Goal: Find specific page/section: Find specific page/section

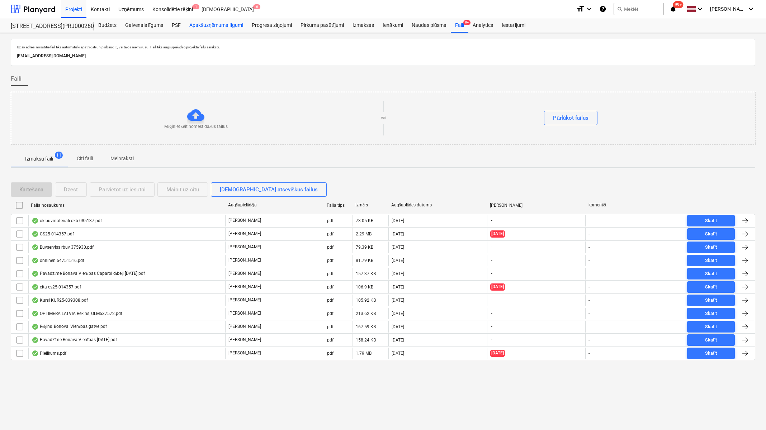
click at [218, 25] on div "Apakšuzņēmuma līgumi" at bounding box center [216, 25] width 62 height 14
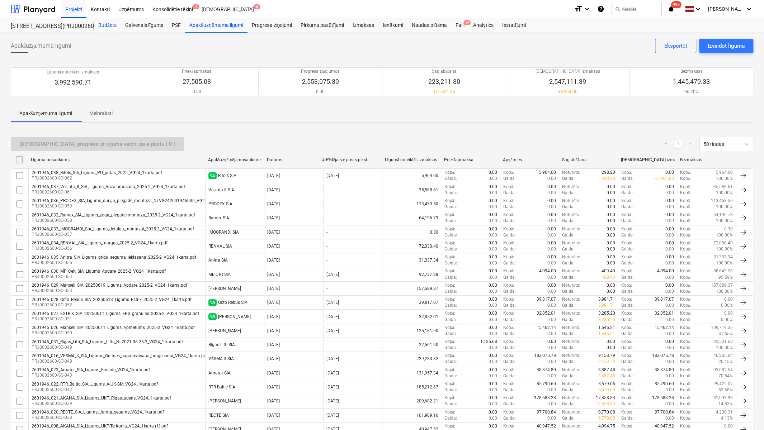
click at [111, 22] on div "Budžets" at bounding box center [107, 25] width 27 height 14
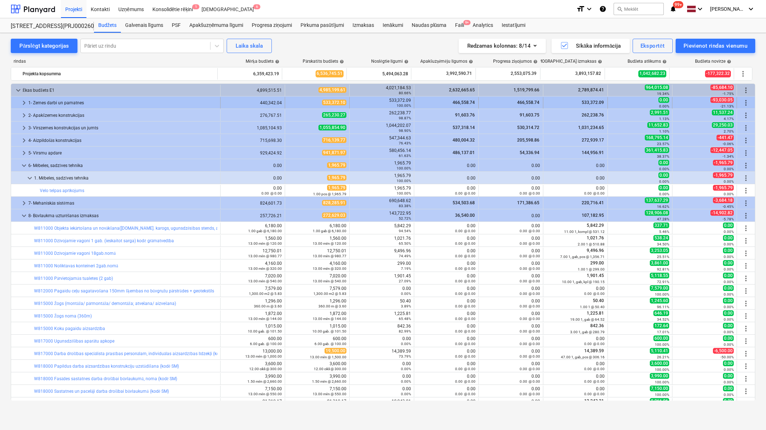
click at [22, 101] on span "keyboard_arrow_right" at bounding box center [24, 103] width 9 height 9
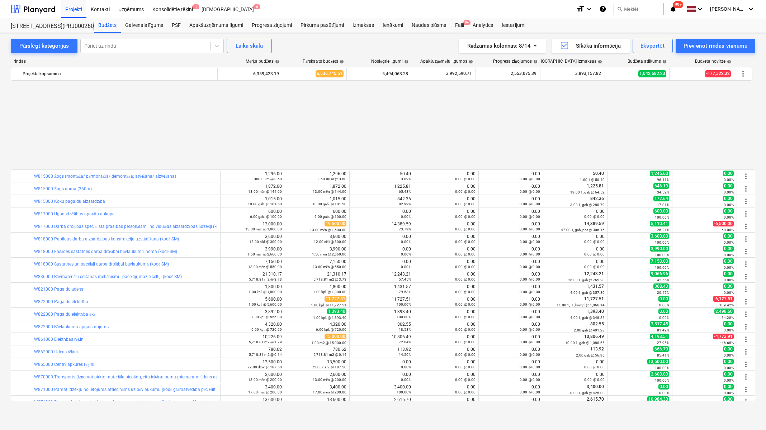
scroll to position [260, 0]
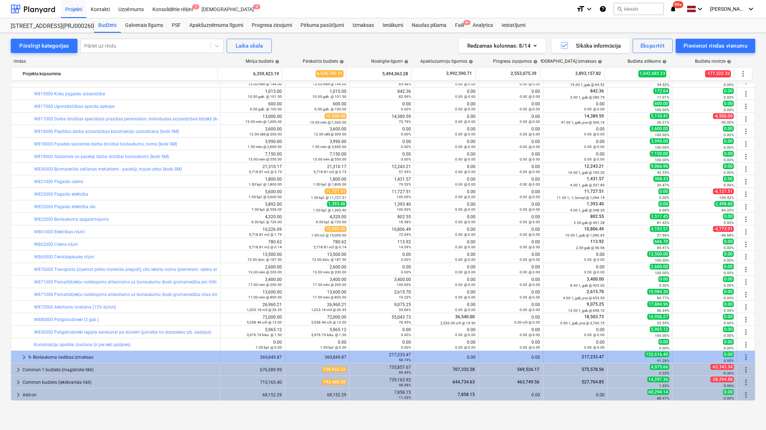
click at [25, 354] on span "keyboard_arrow_right" at bounding box center [24, 357] width 9 height 9
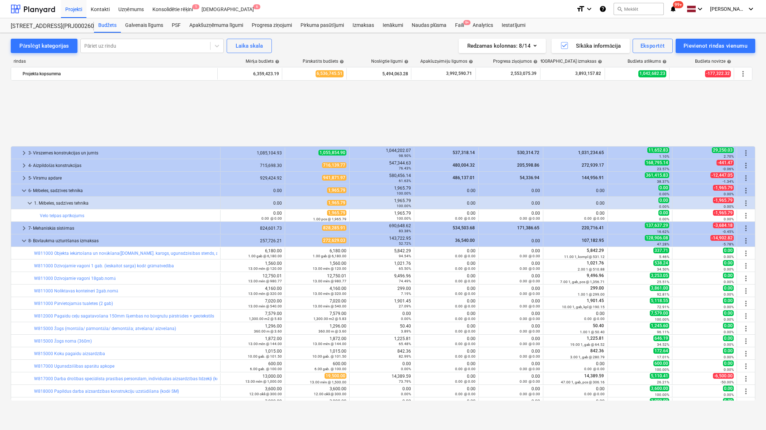
scroll to position [323, 0]
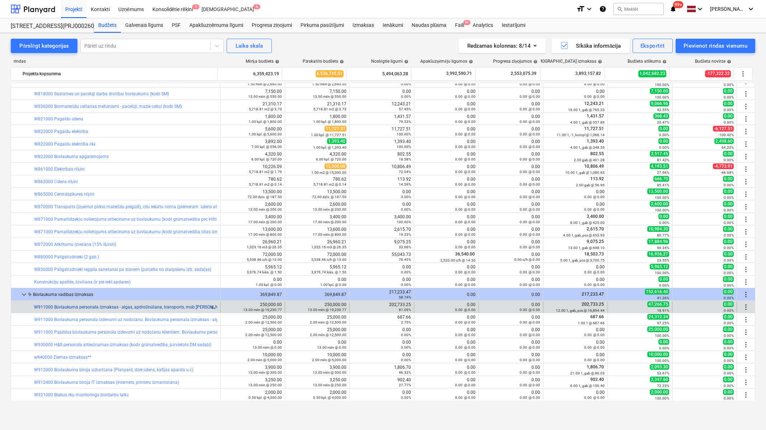
click at [158, 307] on link "W911000 Būvlaukuma personala izmaksas - algas, apdrošināšana, transports, mob.[…" at bounding box center [165, 307] width 262 height 5
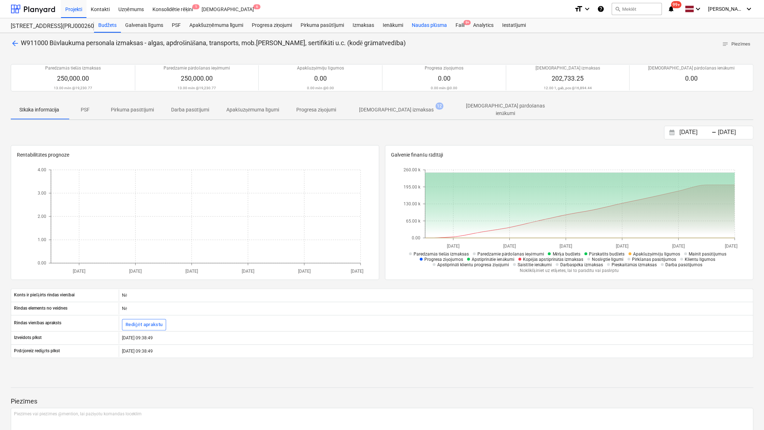
click at [425, 25] on div "Naudas plūsma" at bounding box center [430, 25] width 44 height 14
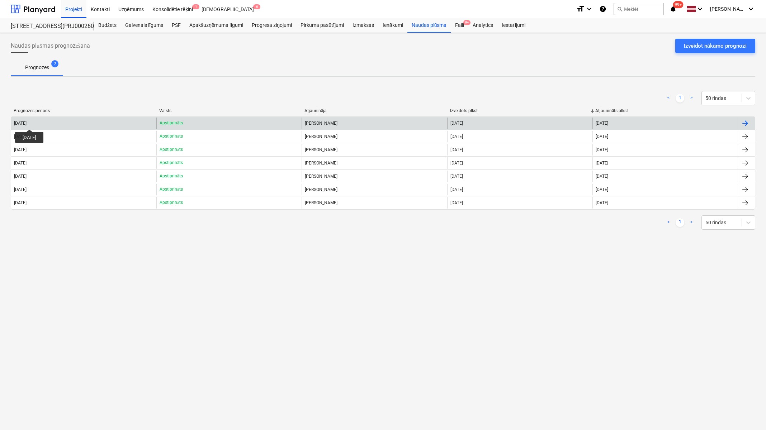
click at [27, 123] on div "[DATE]" at bounding box center [20, 123] width 13 height 5
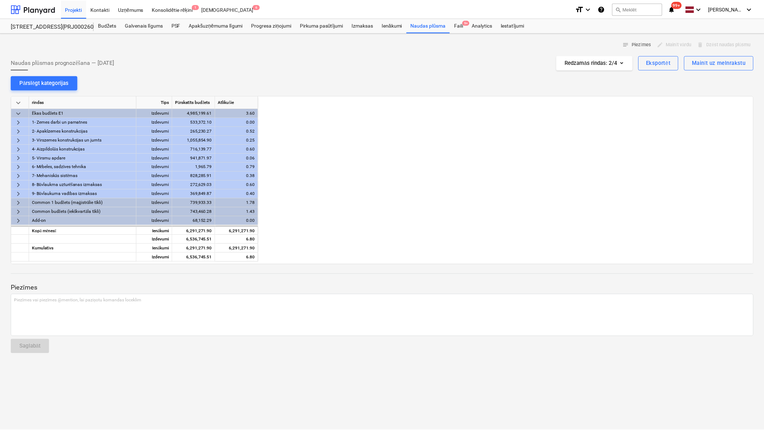
scroll to position [0, 717]
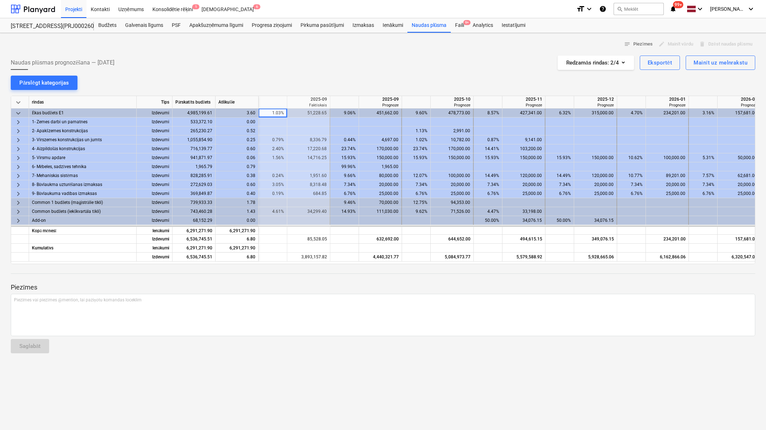
click at [19, 192] on span "keyboard_arrow_right" at bounding box center [18, 194] width 9 height 9
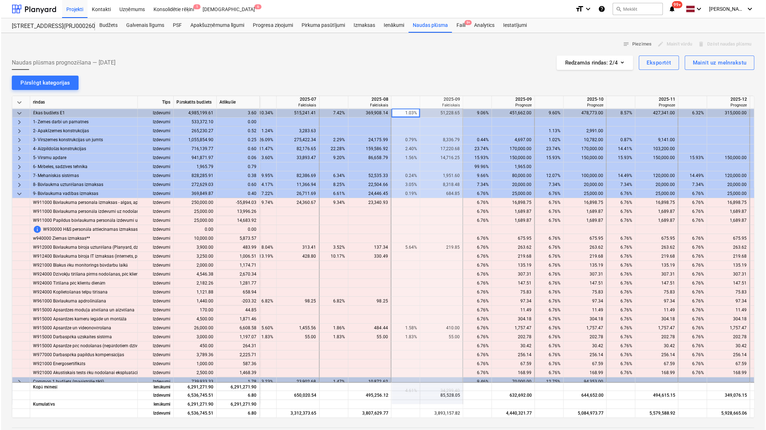
scroll to position [0, 566]
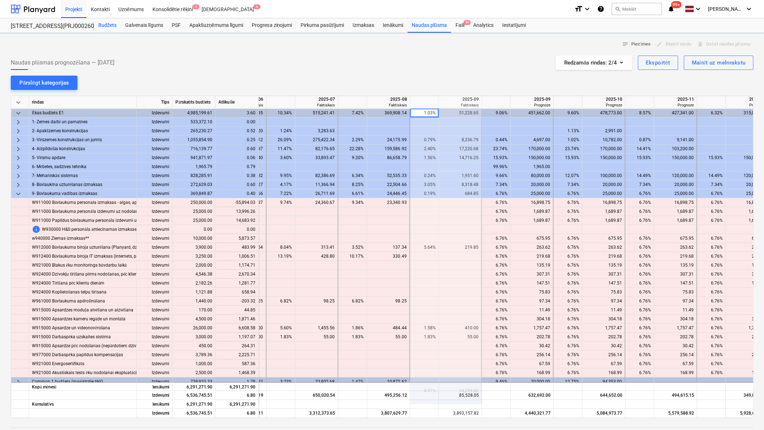
click at [111, 25] on div "Budžets" at bounding box center [107, 25] width 27 height 14
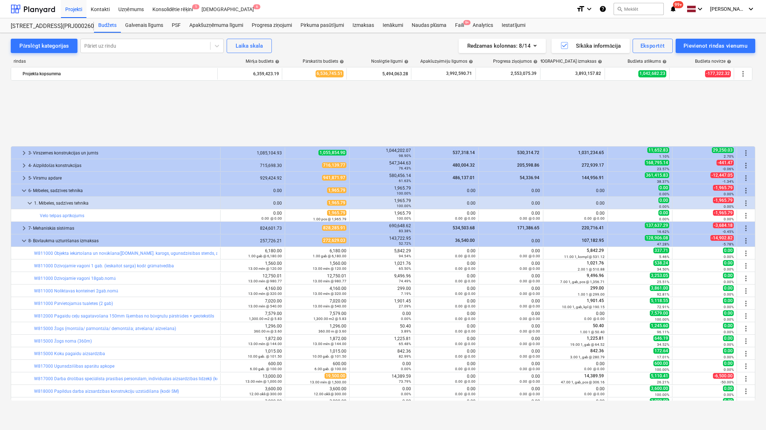
scroll to position [323, 0]
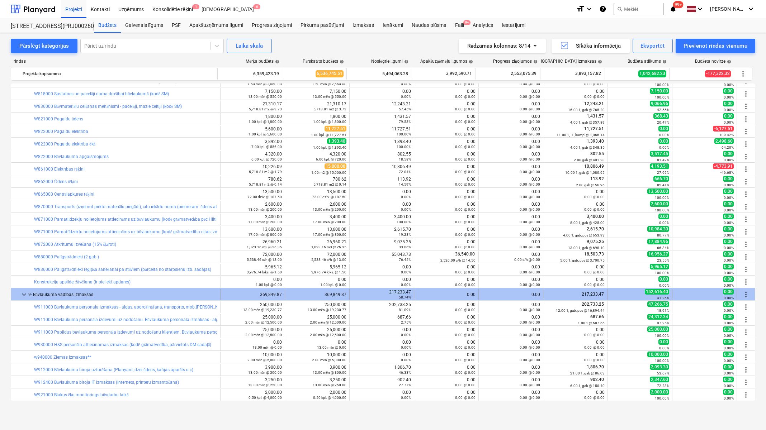
drag, startPoint x: 385, startPoint y: 292, endPoint x: 405, endPoint y: 290, distance: 19.8
click at [405, 290] on div "217,233.47 58.74%" at bounding box center [382, 295] width 58 height 10
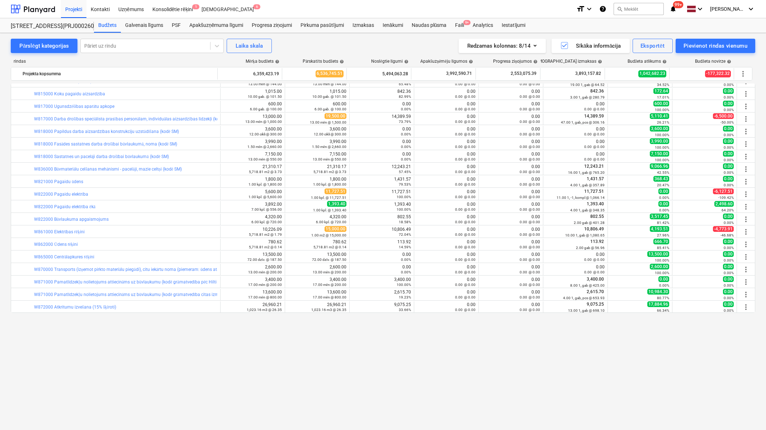
scroll to position [152, 0]
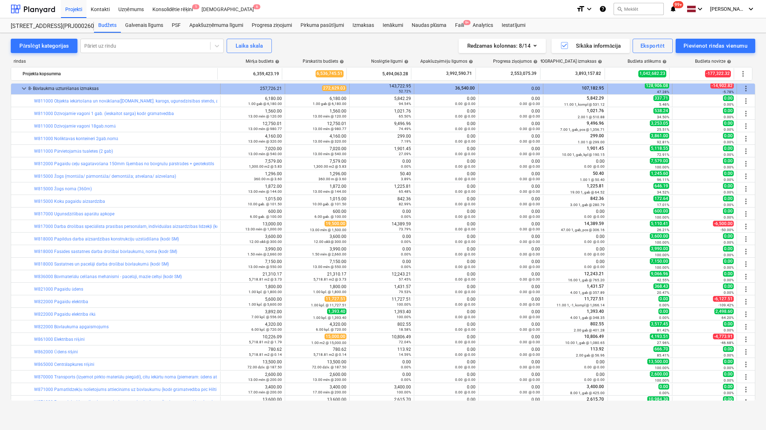
click at [27, 90] on span "keyboard_arrow_down" at bounding box center [24, 88] width 9 height 9
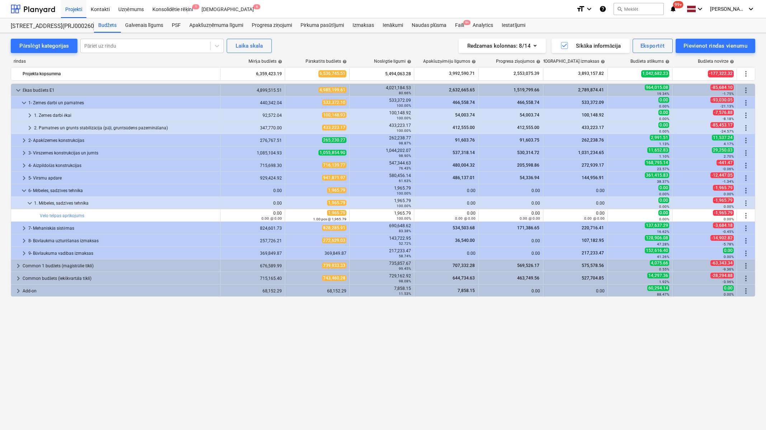
scroll to position [0, 0]
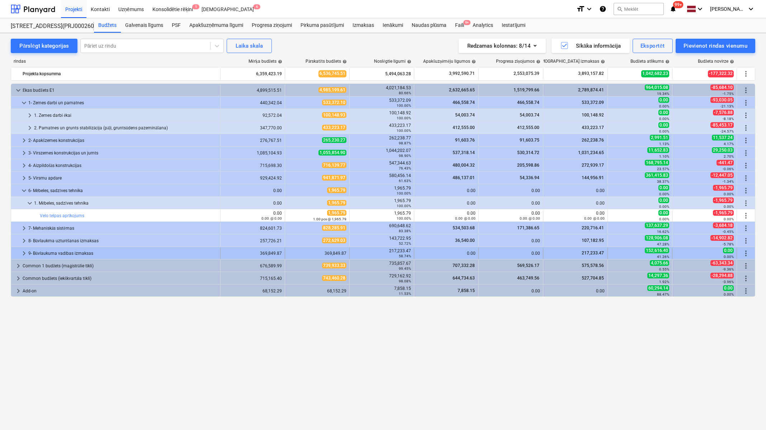
click at [22, 251] on span "keyboard_arrow_right" at bounding box center [24, 253] width 9 height 9
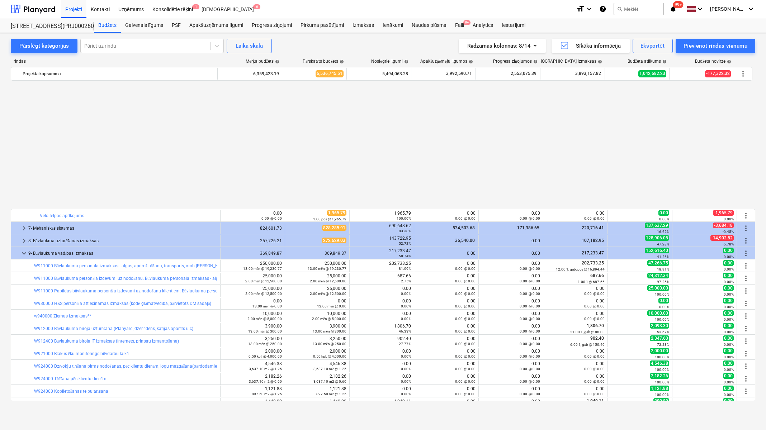
scroll to position [147, 0]
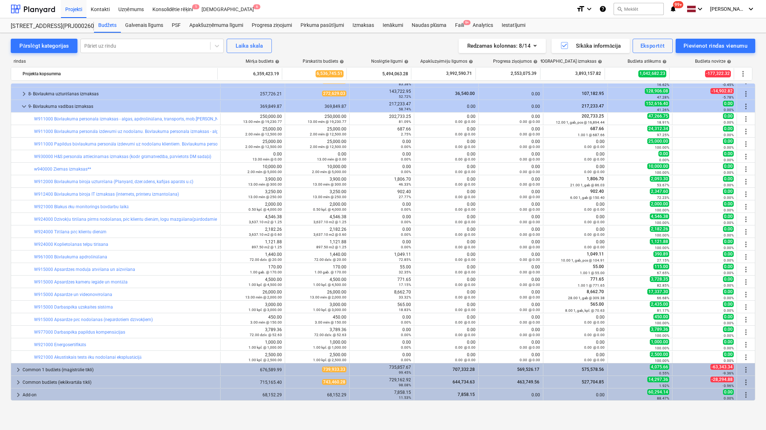
click at [88, 425] on div "Pārslēgt kategorijas Pāriet uz rindu Laika skala Redzamas kolonnas : 8/14 Sīkāk…" at bounding box center [383, 231] width 766 height 397
click at [160, 423] on div "Pārslēgt kategorijas Pāriet uz rindu Laika skala Redzamas kolonnas : 8/14 Sīkāk…" at bounding box center [383, 231] width 766 height 397
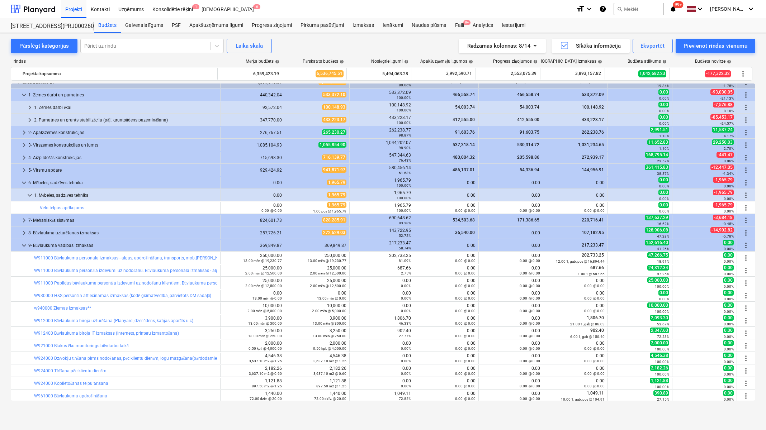
scroll to position [0, 0]
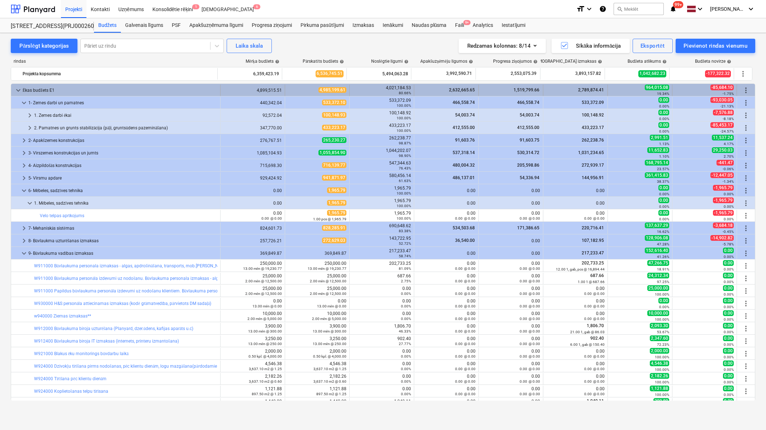
click at [19, 91] on span "keyboard_arrow_down" at bounding box center [18, 90] width 9 height 9
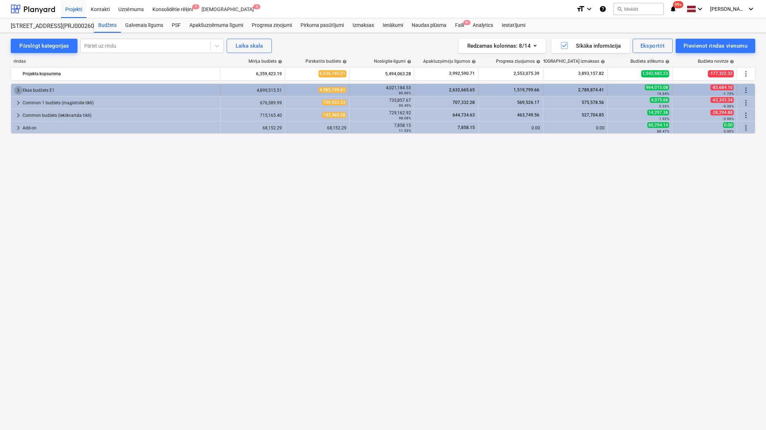
click at [17, 87] on span "keyboard_arrow_right" at bounding box center [18, 90] width 9 height 9
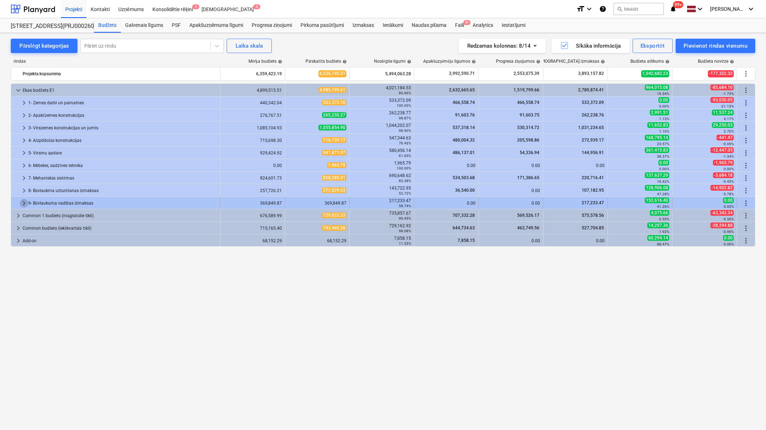
click at [21, 199] on span "keyboard_arrow_right" at bounding box center [24, 203] width 9 height 9
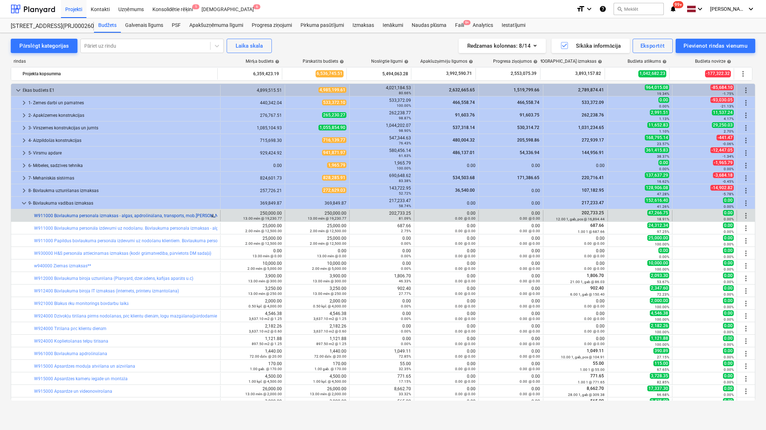
click at [98, 214] on link "W911000 Būvlaukuma personala izmaksas - algas, apdrošināšana, transports, mob.[…" at bounding box center [165, 215] width 262 height 5
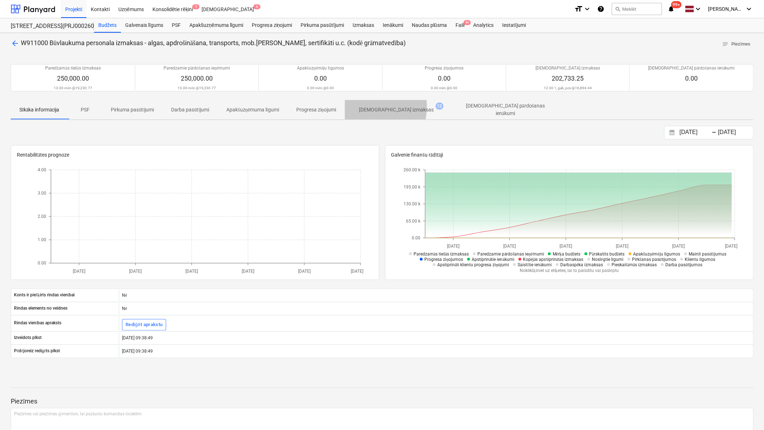
click at [376, 107] on p "[DEMOGRAPHIC_DATA] izmaksas" at bounding box center [396, 110] width 75 height 8
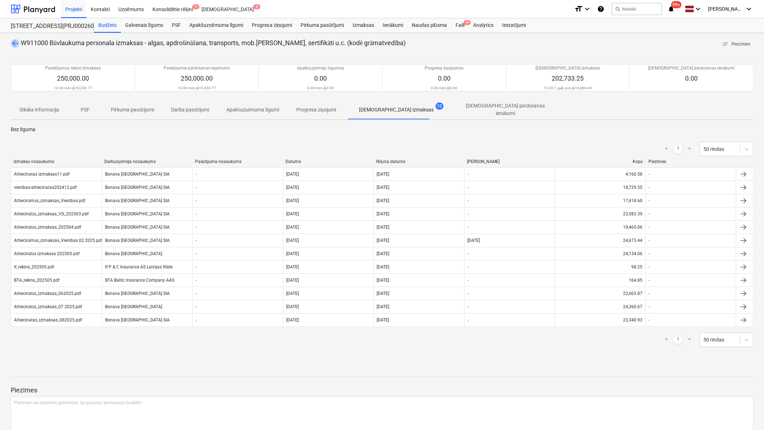
click at [14, 41] on span "arrow_back" at bounding box center [15, 43] width 9 height 9
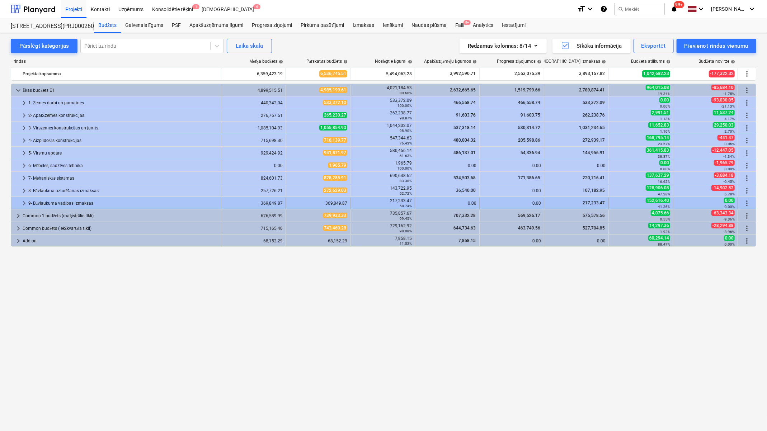
click at [26, 203] on span "keyboard_arrow_right" at bounding box center [24, 203] width 9 height 9
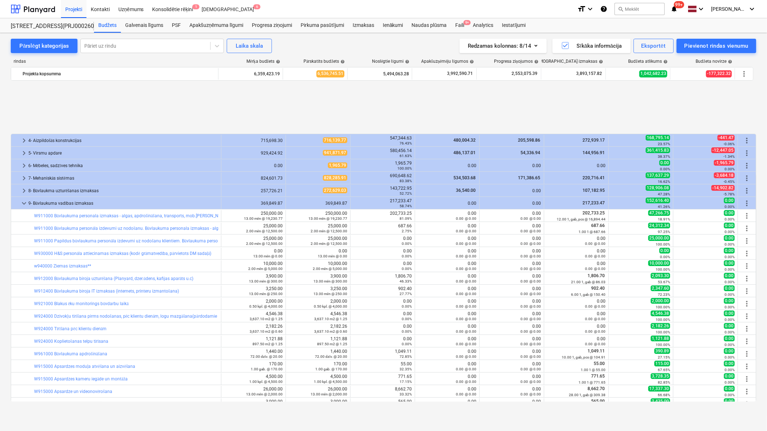
scroll to position [72, 0]
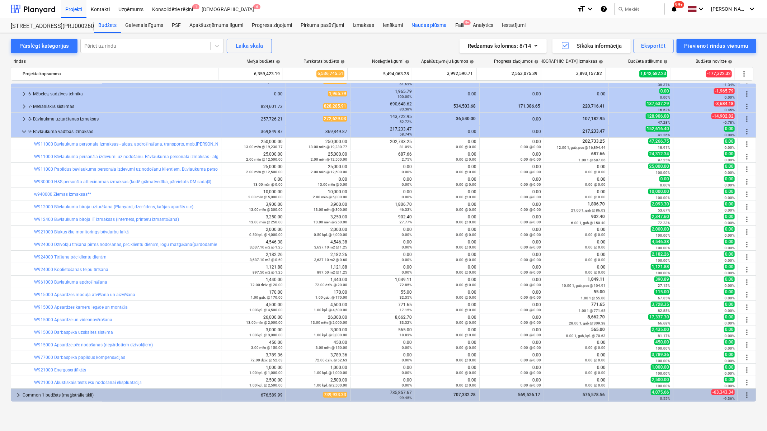
click at [427, 23] on div "Naudas plūsma" at bounding box center [430, 25] width 44 height 14
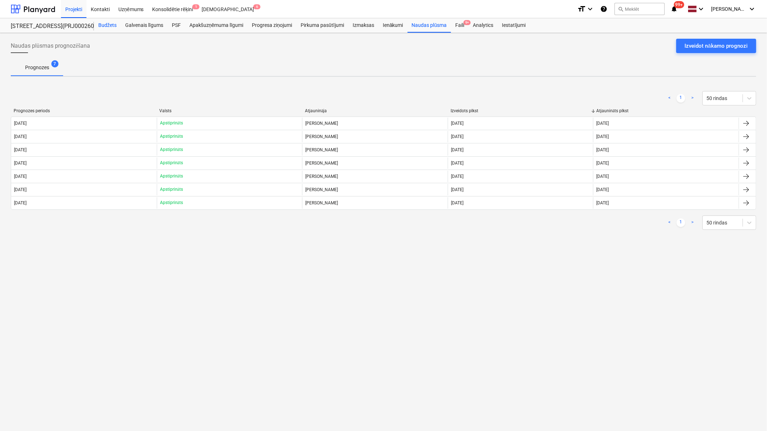
click at [112, 25] on div "Budžets" at bounding box center [107, 25] width 27 height 14
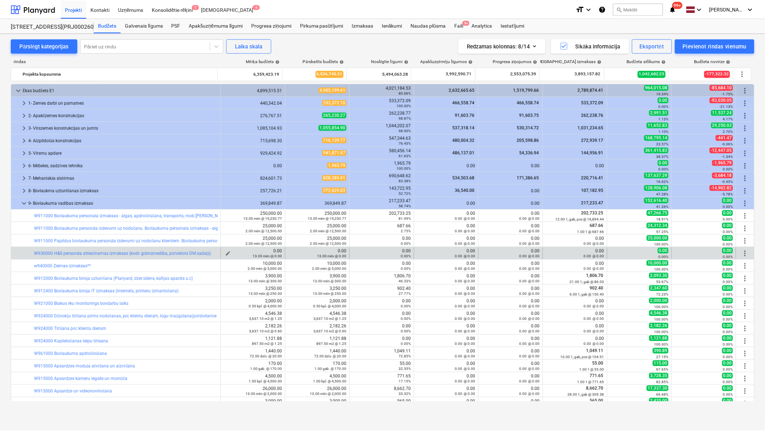
scroll to position [72, 0]
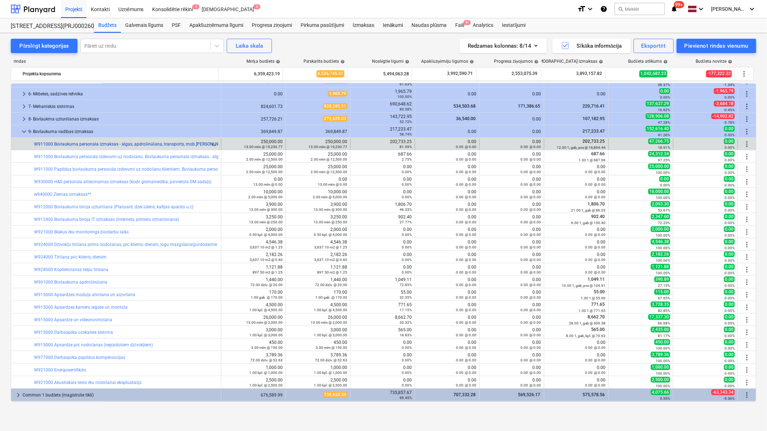
click at [199, 143] on link "W911000 Būvlaukuma personala izmaksas - algas, apdrošināšana, transports, mob.[…" at bounding box center [165, 144] width 262 height 5
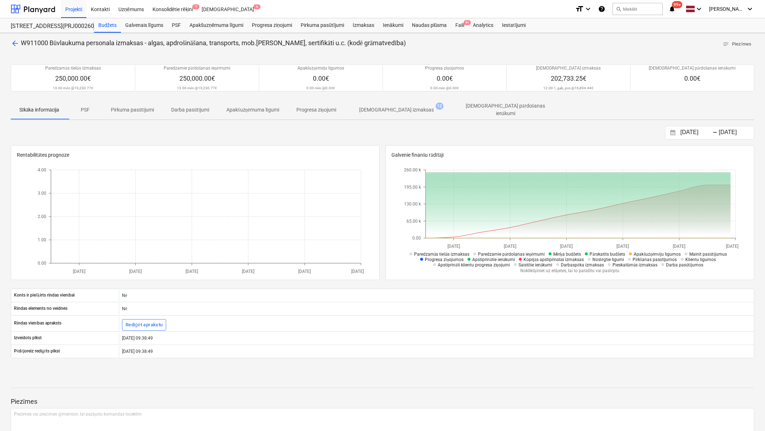
click at [384, 109] on p "[DEMOGRAPHIC_DATA] izmaksas" at bounding box center [396, 110] width 75 height 8
